Goal: Check status

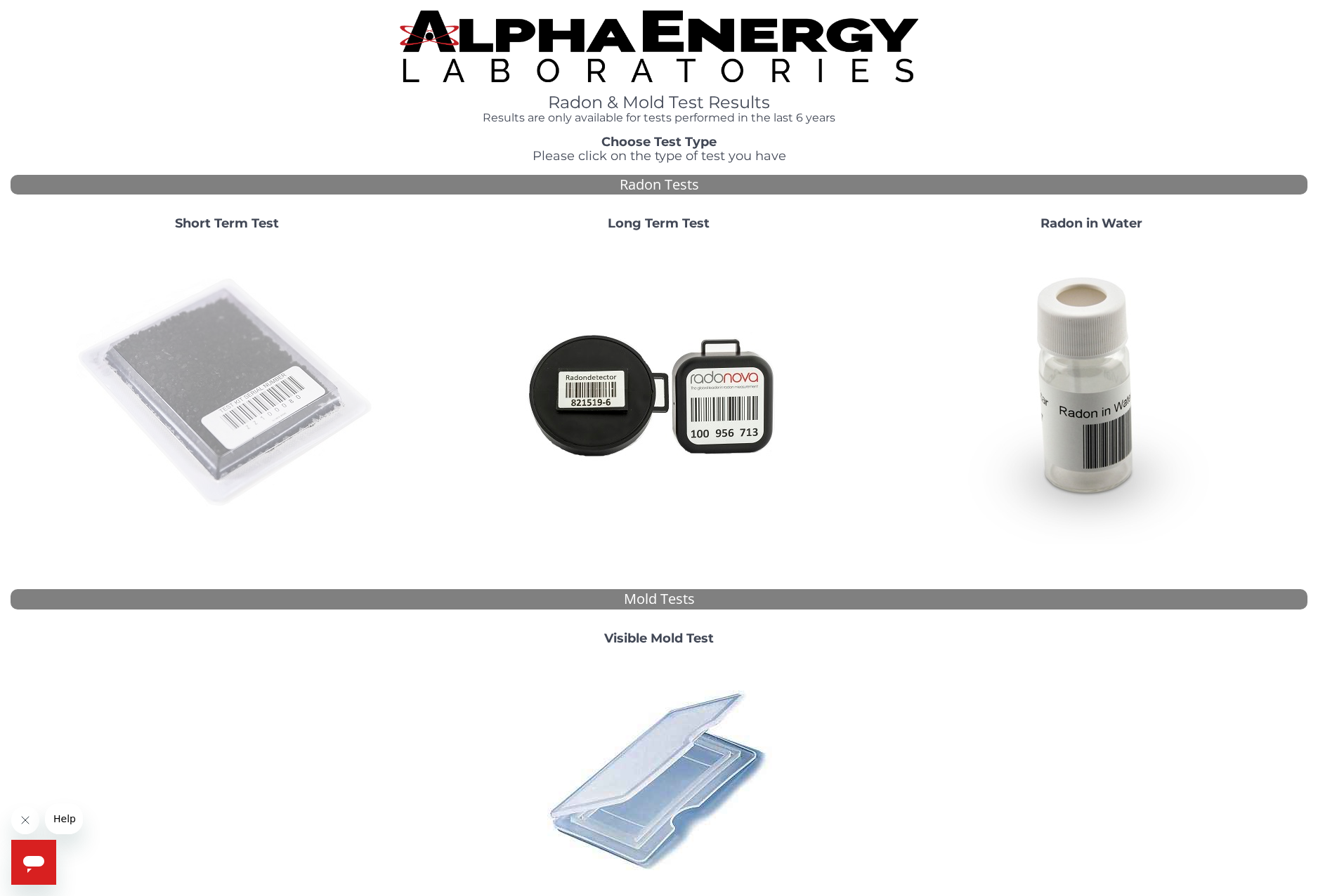
click at [209, 367] on img at bounding box center [226, 393] width 302 height 302
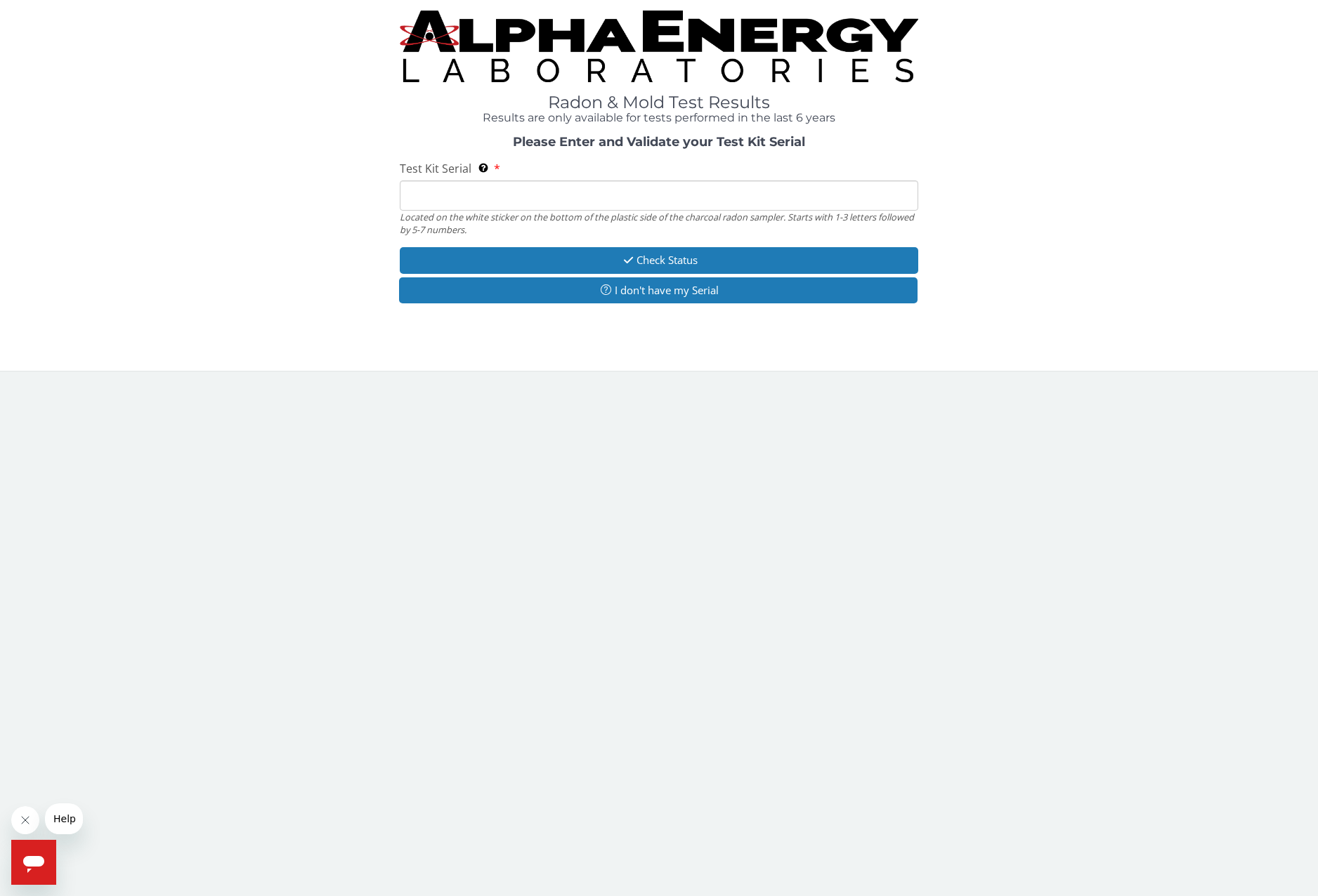
click at [493, 201] on input "Test Kit Serial Located on the white sticker on the bottom of the plastic side …" at bounding box center [659, 196] width 519 height 30
paste input "AA754721"
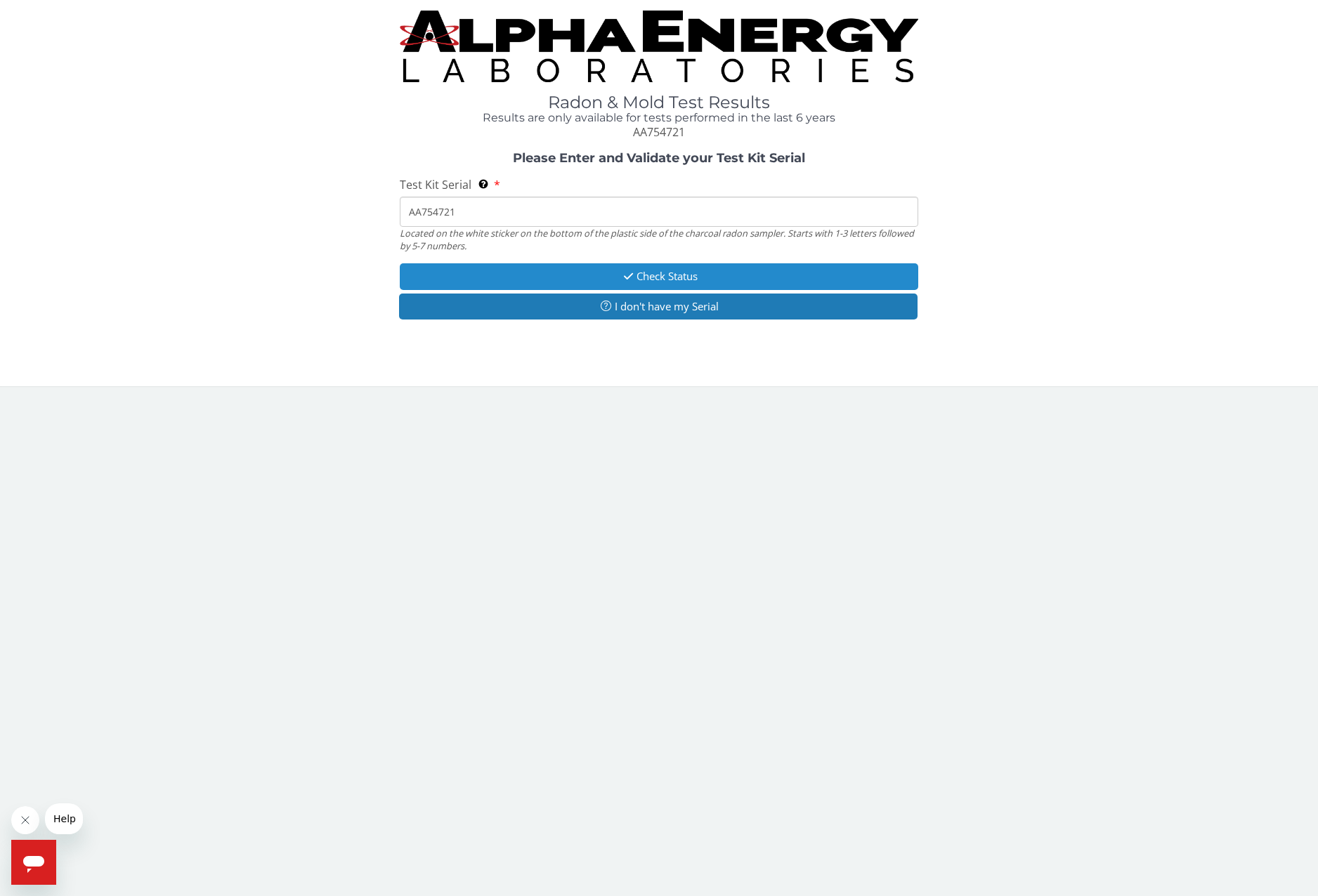
type input "AA754721"
click at [543, 278] on button "Check Status" at bounding box center [659, 276] width 519 height 26
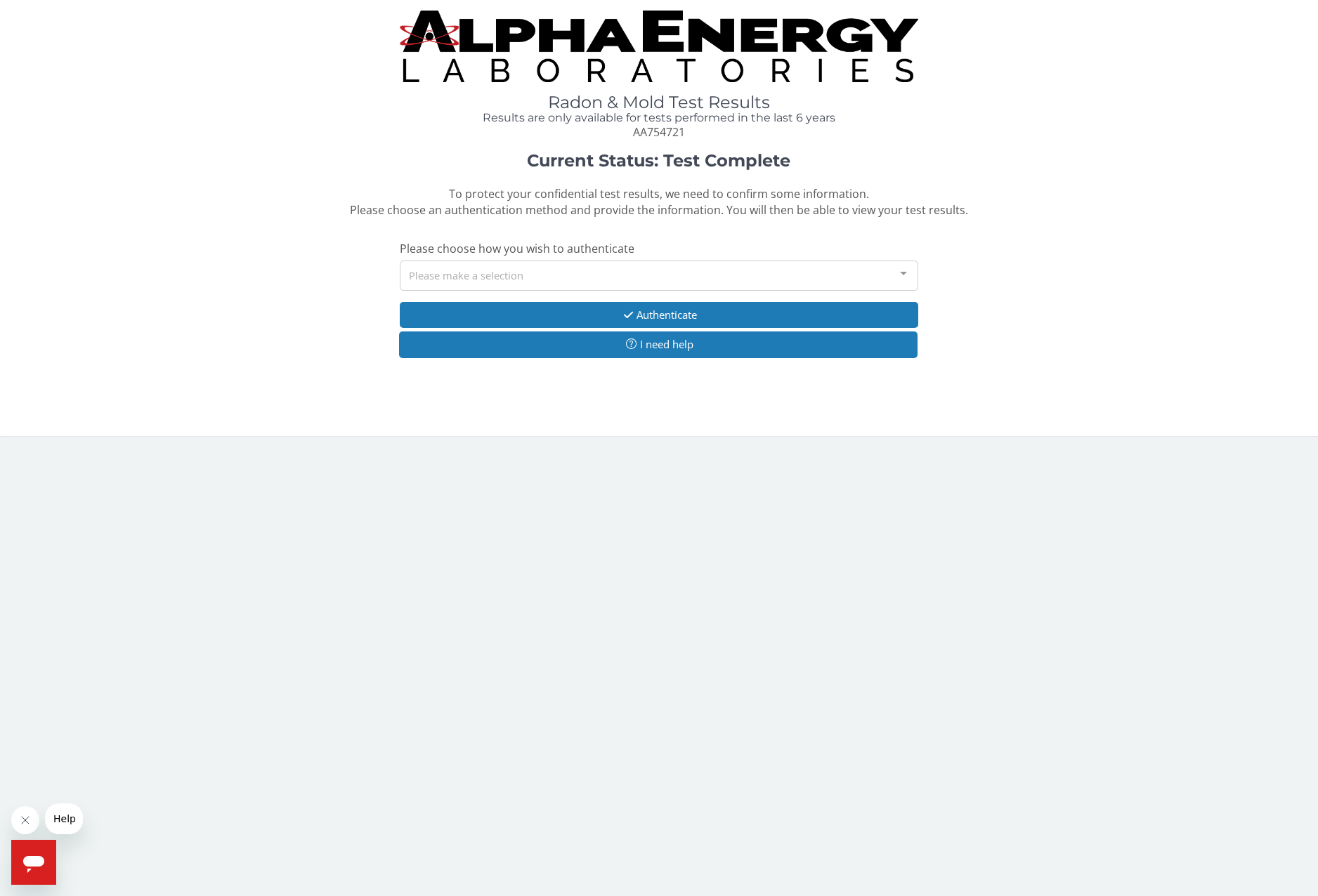
click at [571, 273] on div "Please make a selection" at bounding box center [659, 276] width 519 height 30
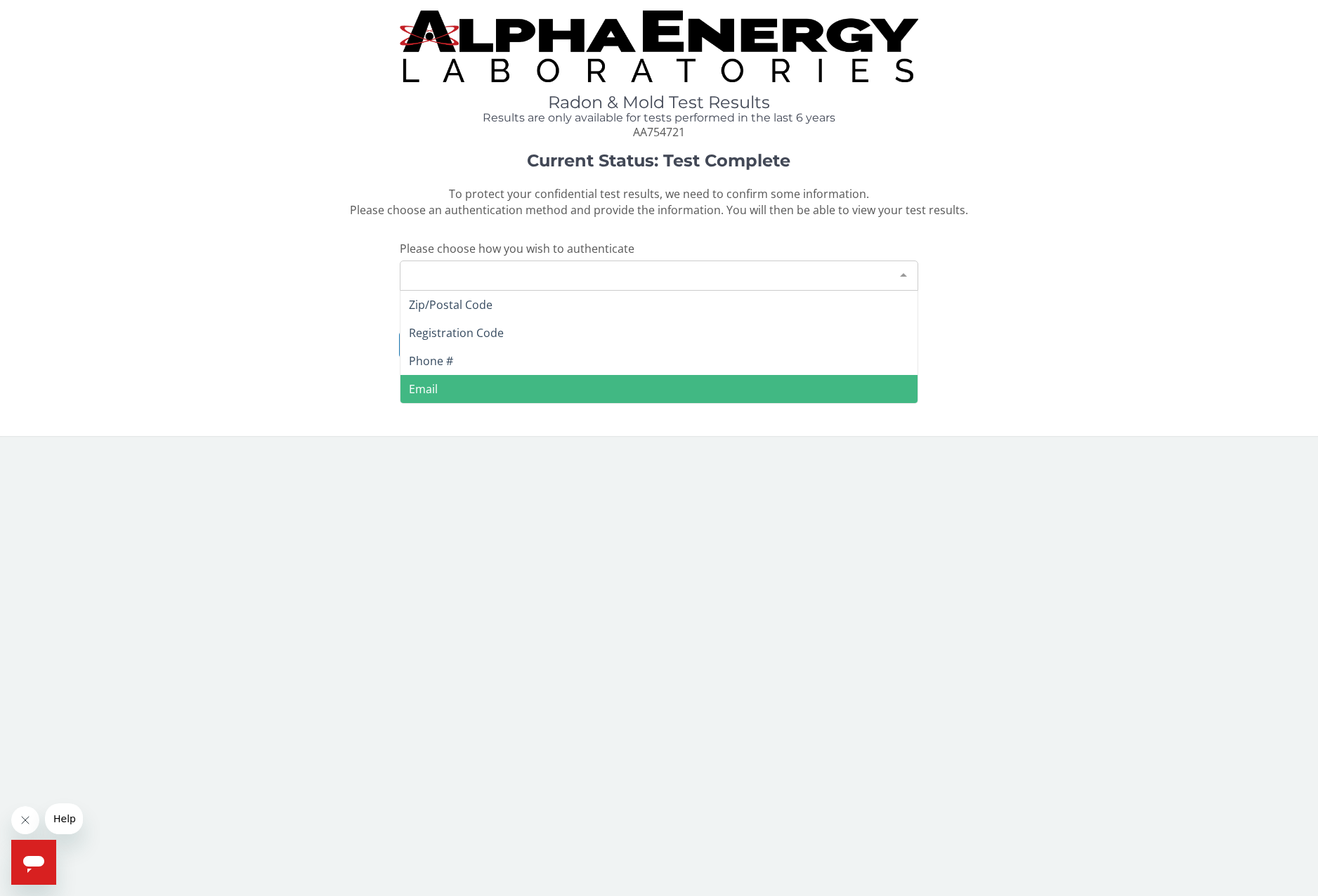
click at [478, 388] on span "Email" at bounding box center [659, 389] width 517 height 28
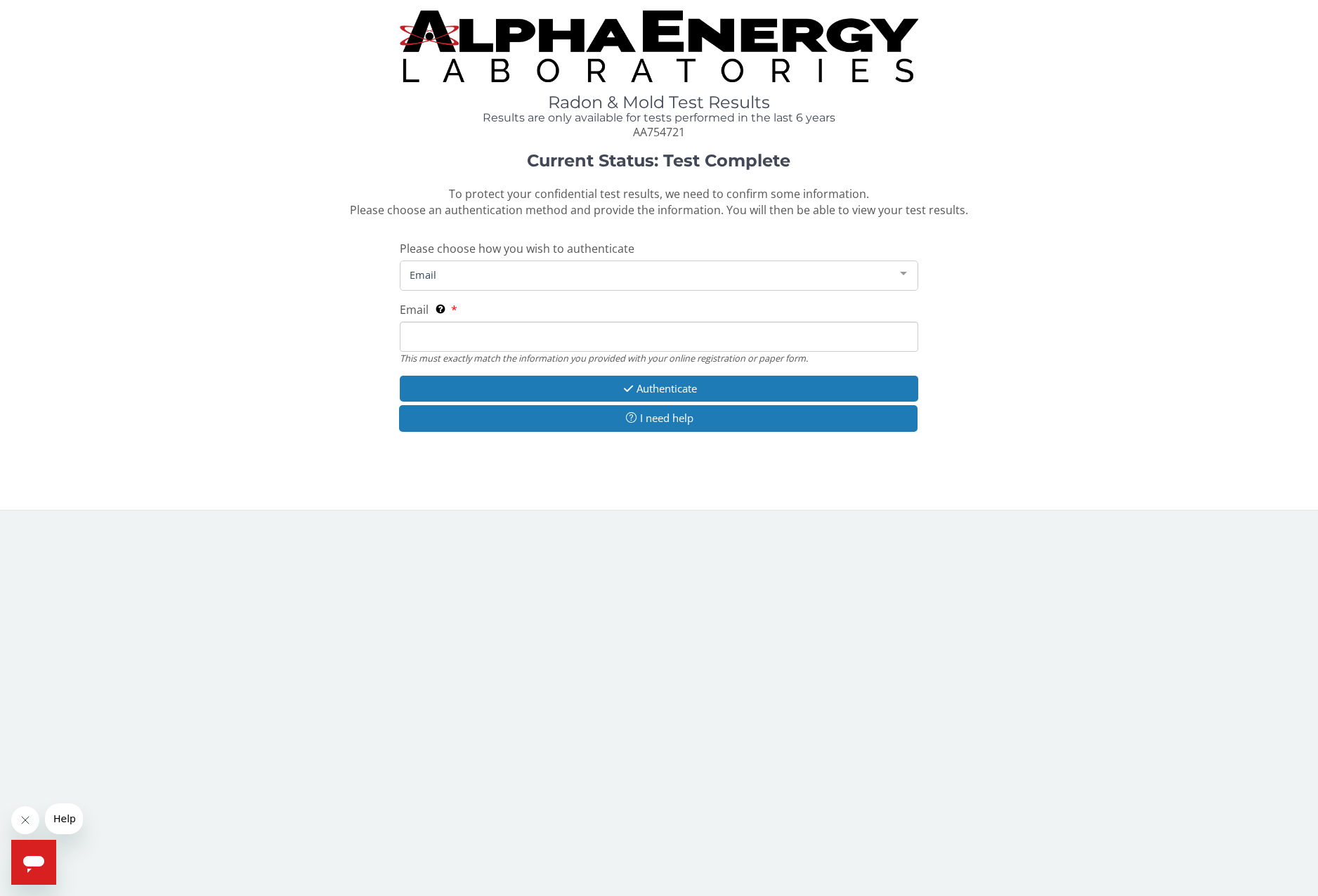
click at [497, 342] on input "Email This must exactly match the information you provided with your online reg…" at bounding box center [659, 337] width 519 height 30
type input "[EMAIL_ADDRESS][DOMAIN_NAME]"
click at [714, 391] on button "Authenticate" at bounding box center [659, 389] width 519 height 26
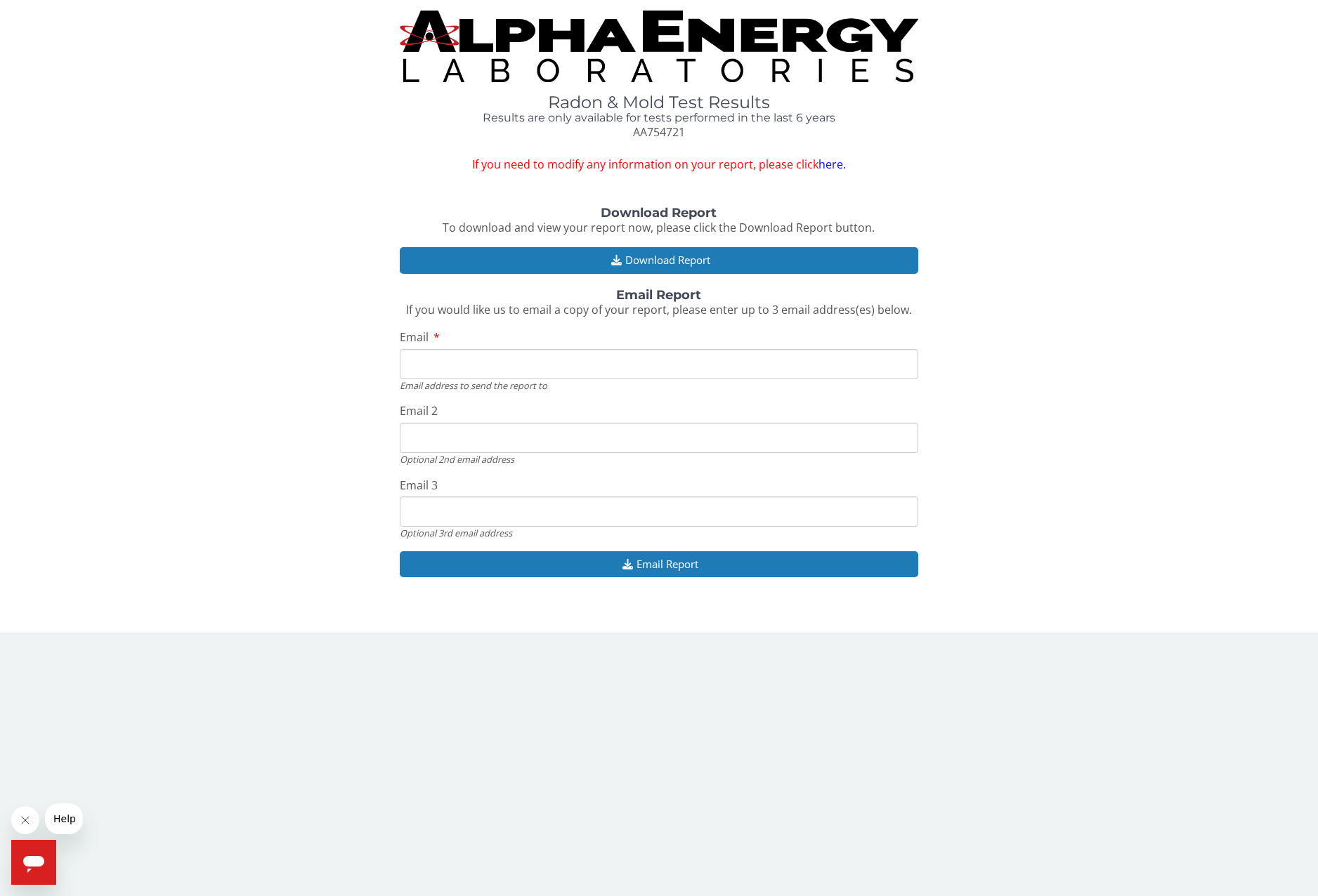
click at [547, 366] on input "Email" at bounding box center [659, 364] width 519 height 30
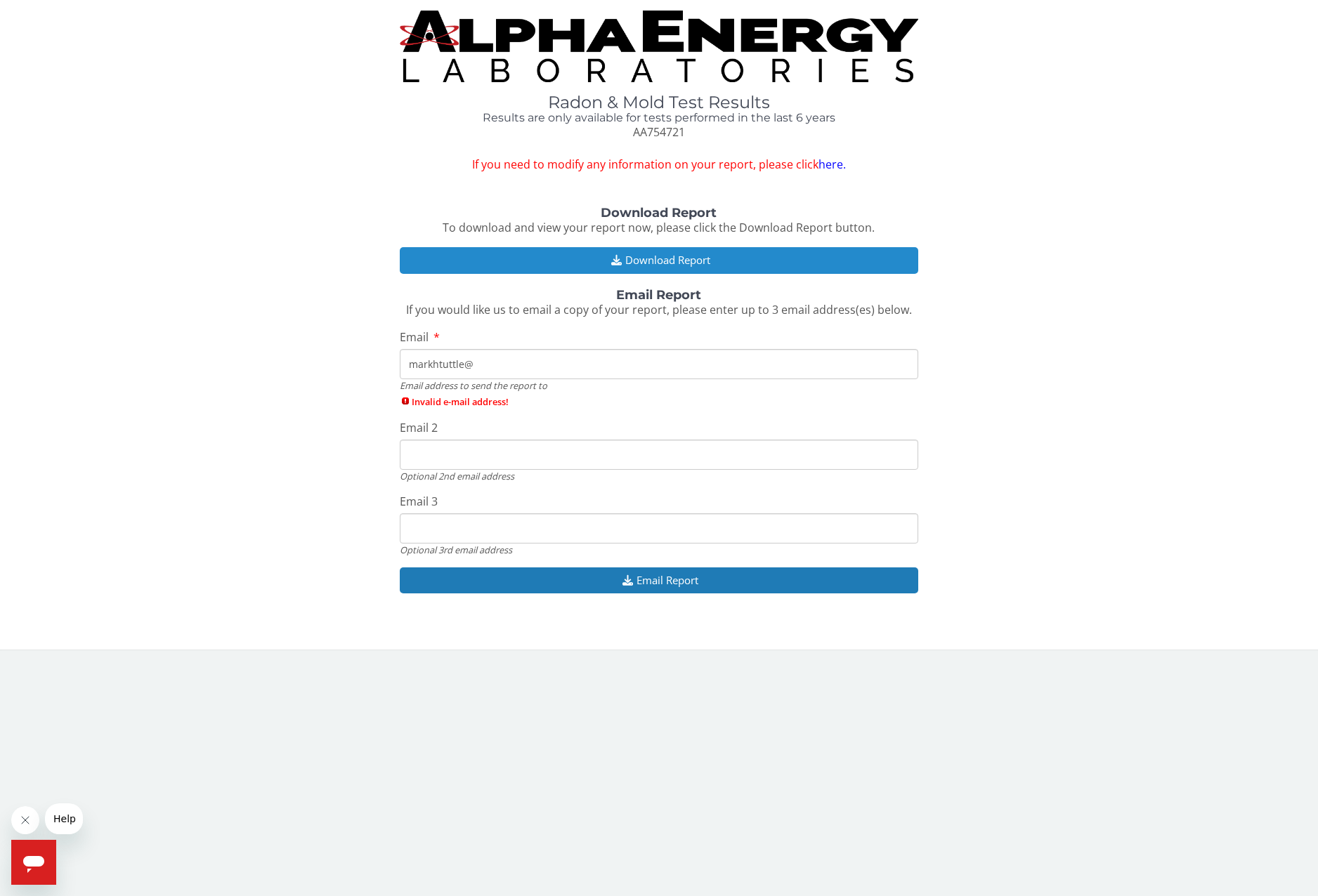
type input "markhtuttle@"
click at [699, 264] on button "Download Report" at bounding box center [659, 260] width 519 height 26
